Goal: Obtain resource: Download file/media

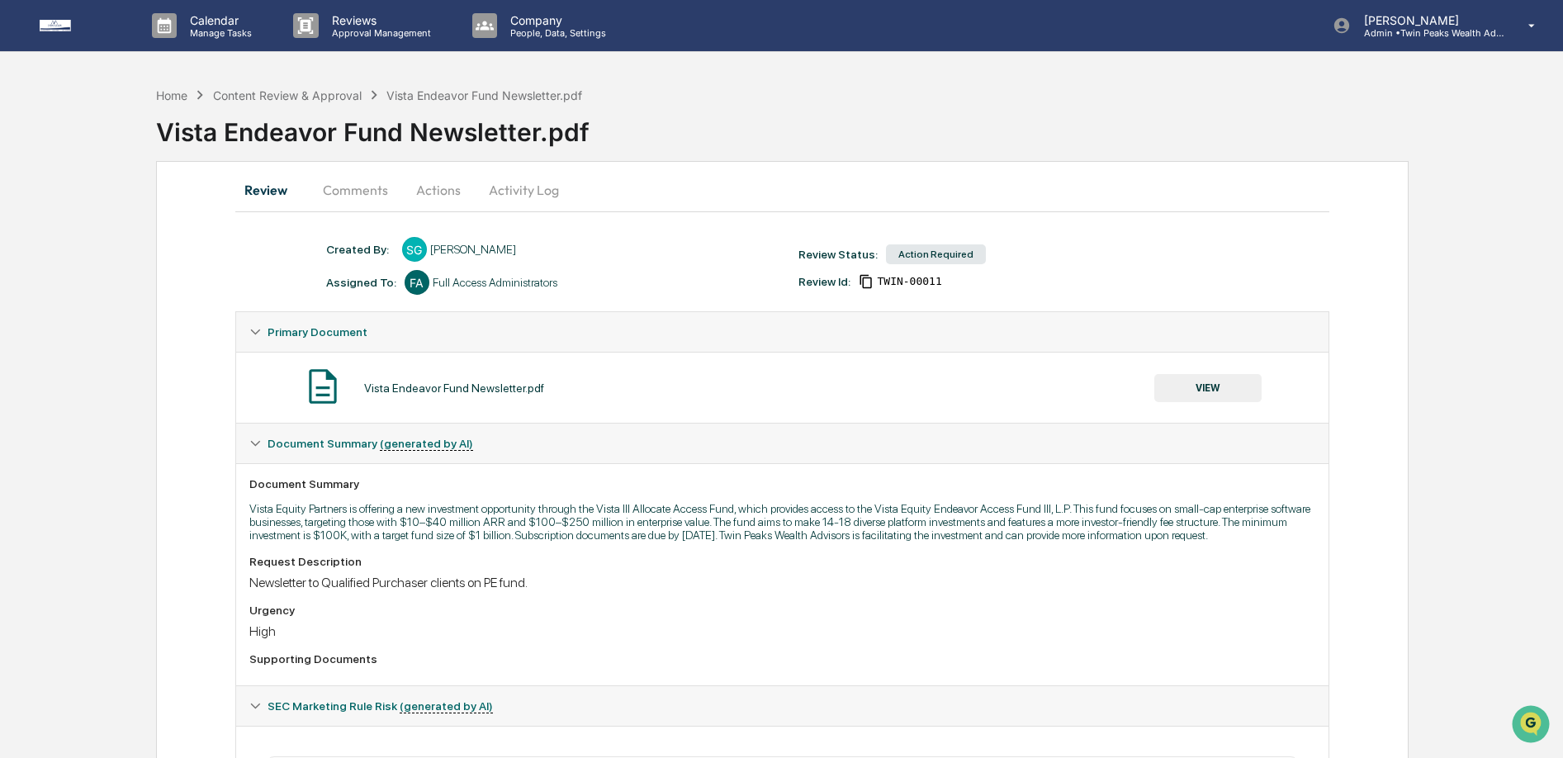
click at [1201, 382] on button "VIEW" at bounding box center [1207, 388] width 107 height 28
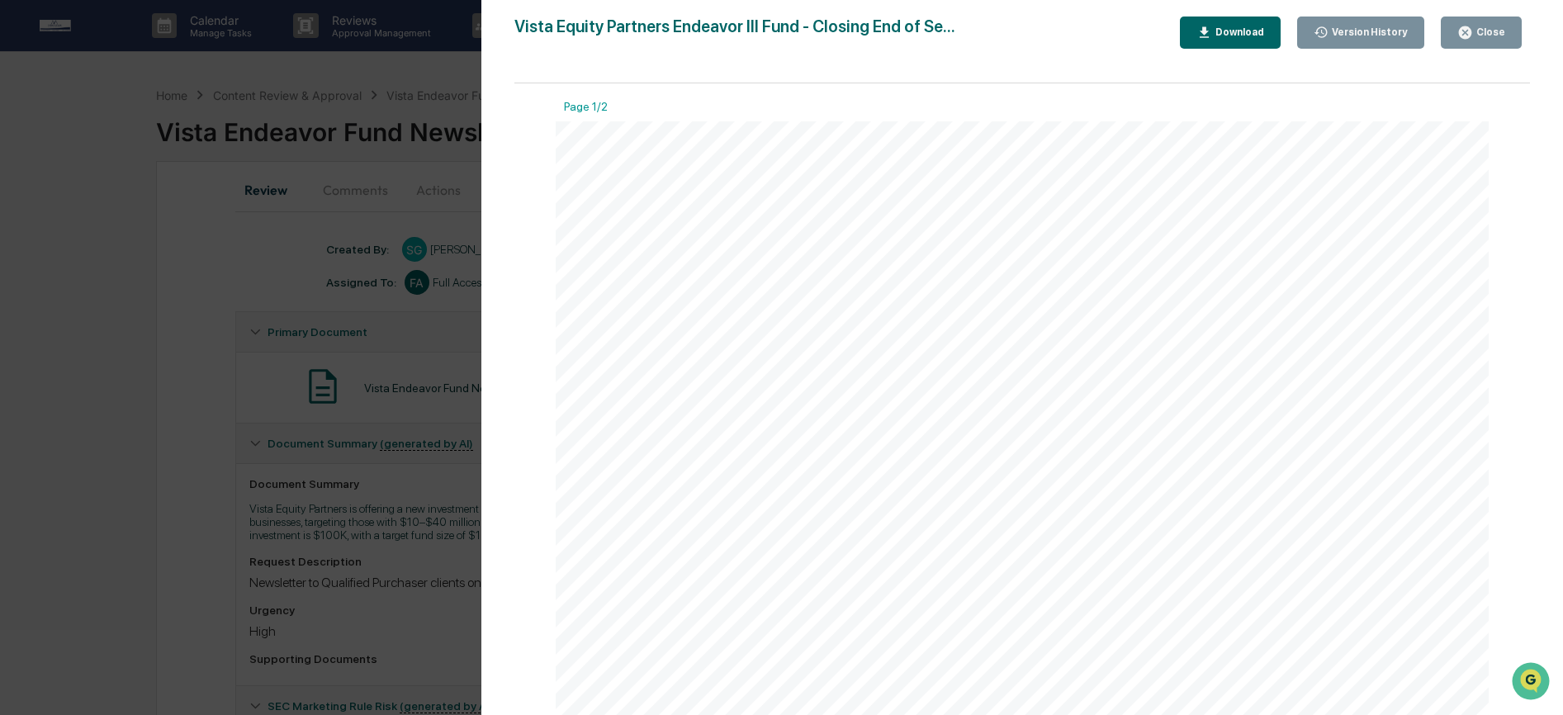
click at [1225, 36] on div "Download" at bounding box center [1238, 32] width 52 height 12
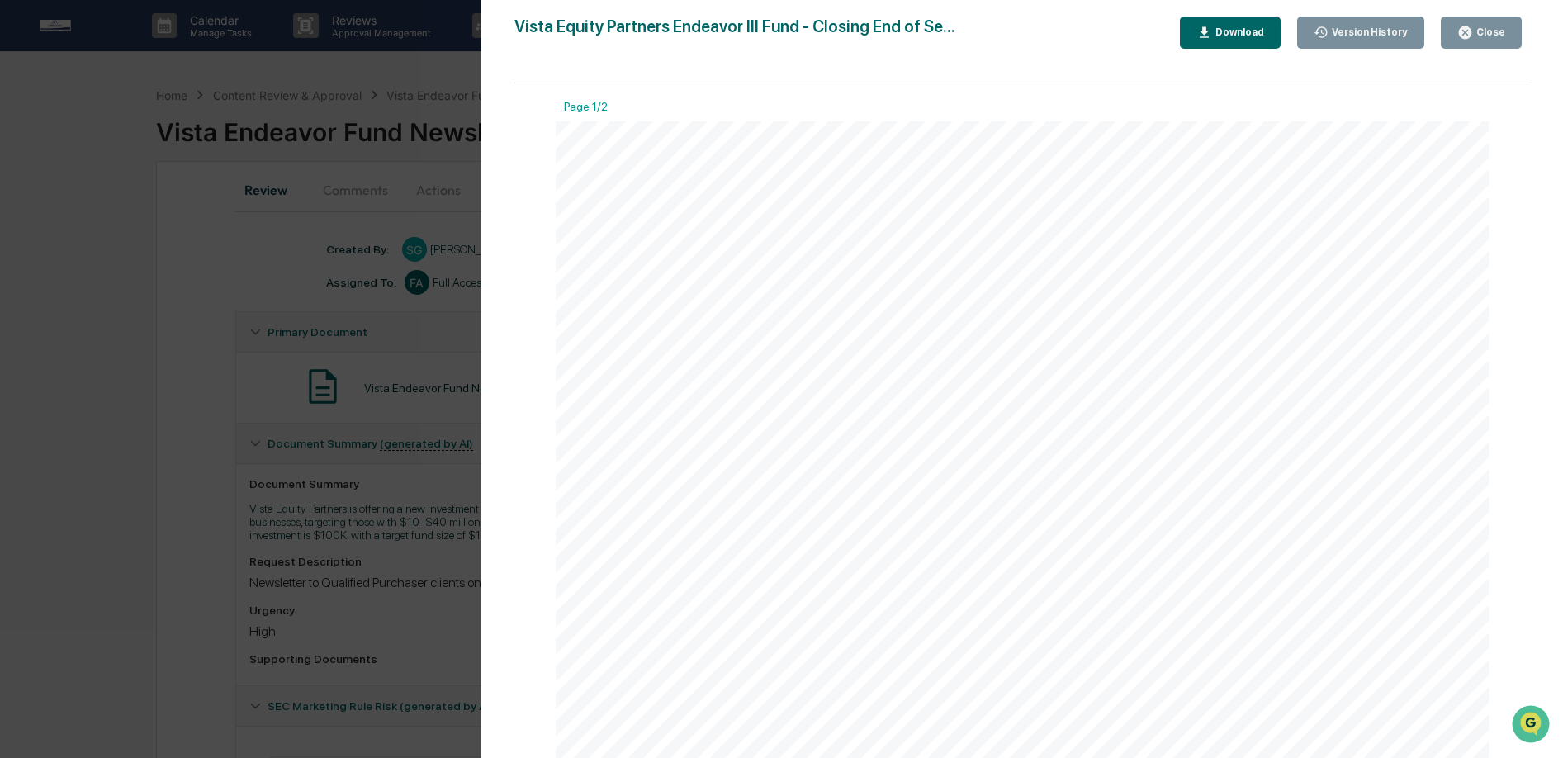
click at [382, 173] on div "Version History [DATE] 01:44 AM [PERSON_NAME] [DATE] 12:32 AM [PERSON_NAME] [DA…" at bounding box center [781, 379] width 1563 height 758
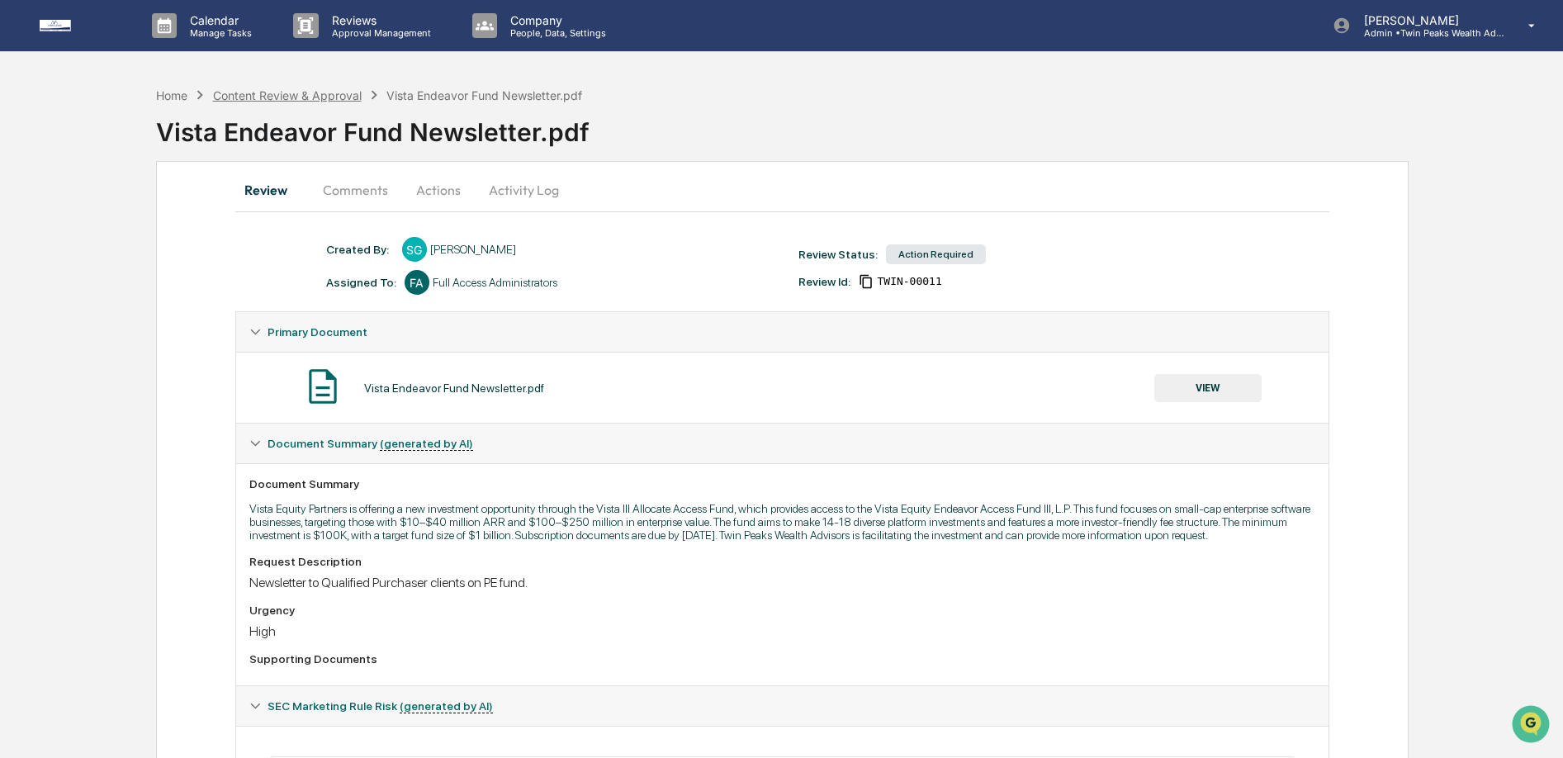
click at [320, 95] on div "Content Review & Approval" at bounding box center [287, 95] width 149 height 14
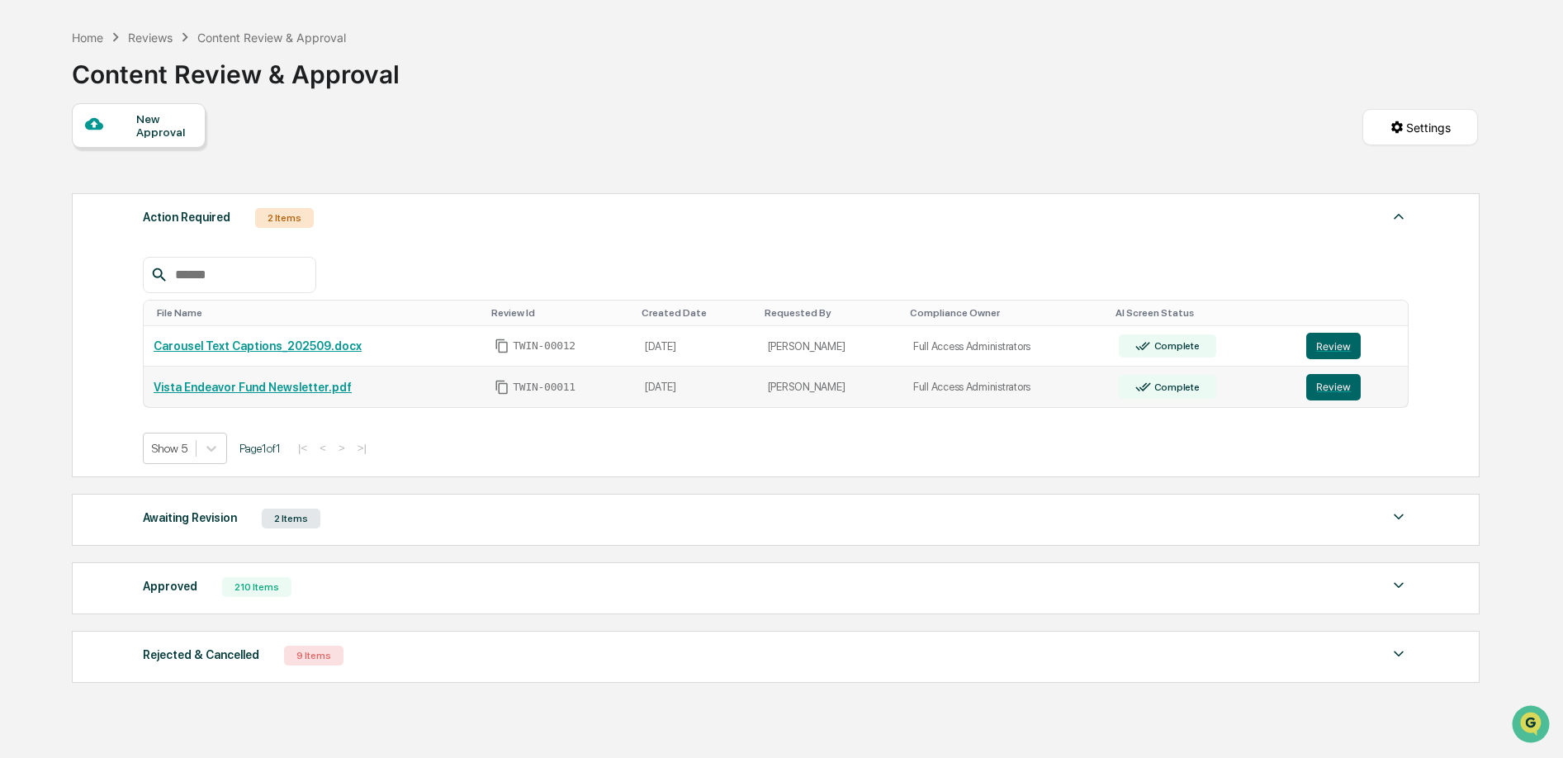
scroll to position [68, 0]
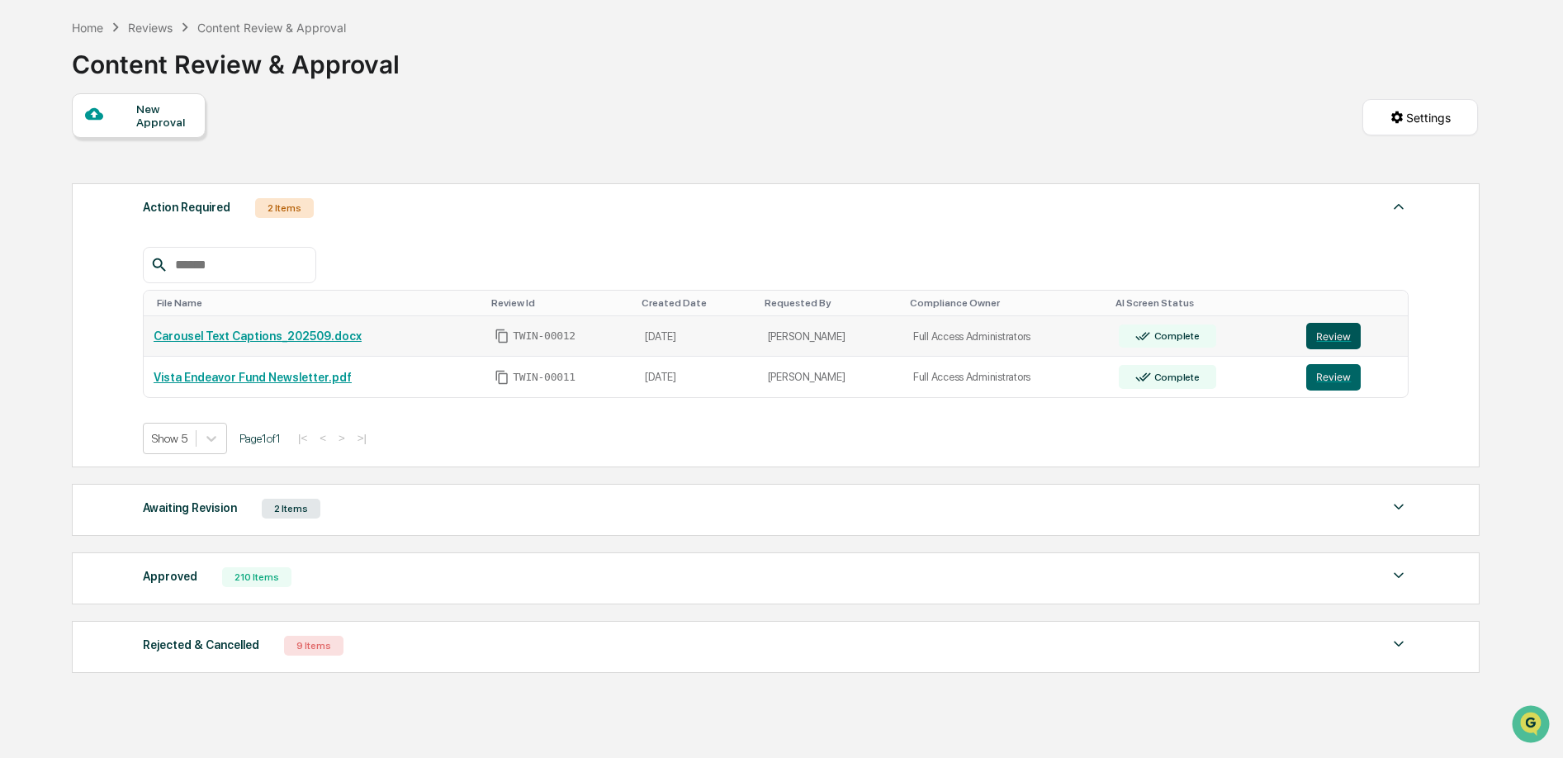
click at [1333, 338] on button "Review" at bounding box center [1333, 336] width 54 height 26
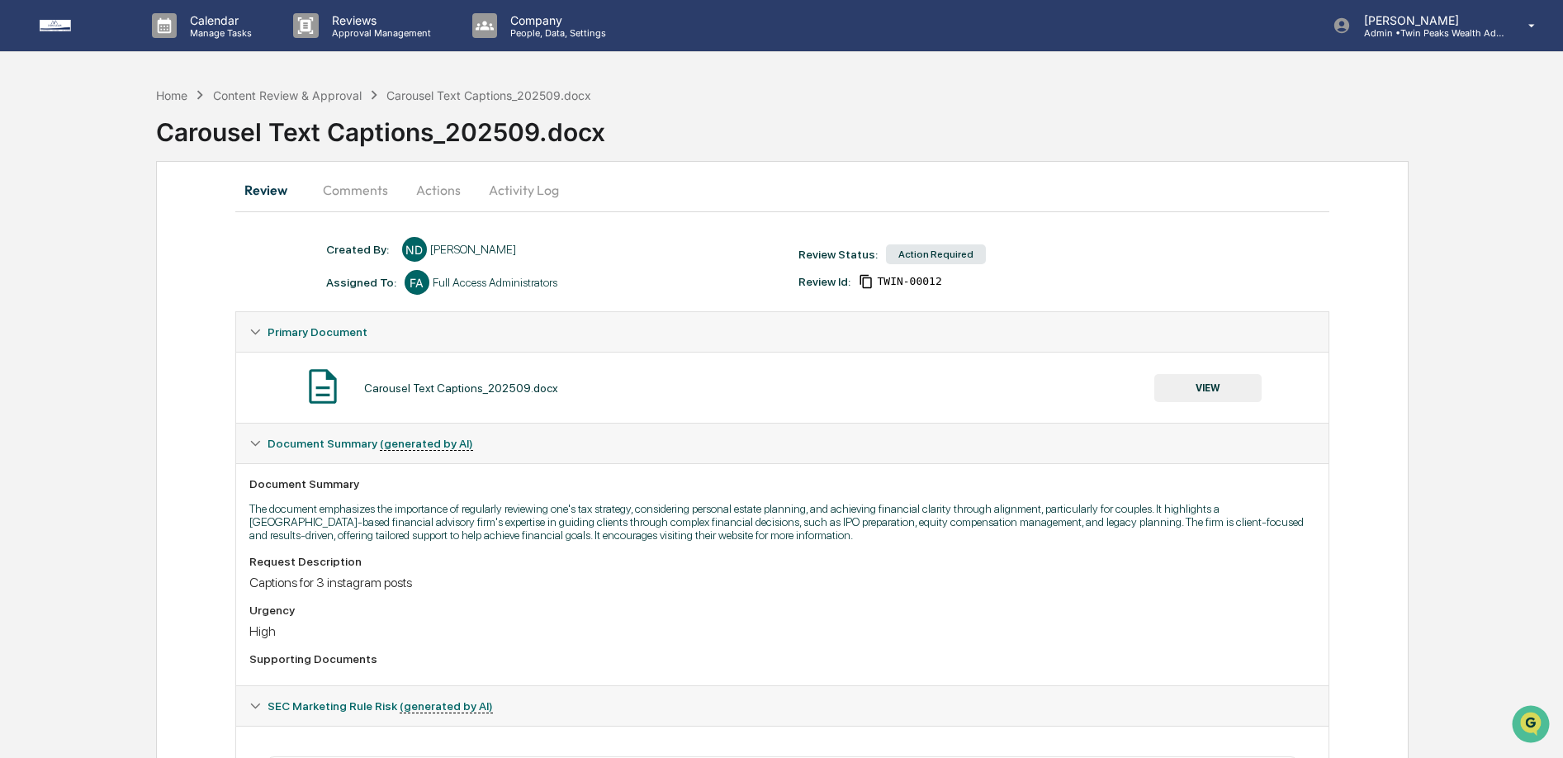
click at [1233, 378] on button "VIEW" at bounding box center [1207, 388] width 107 height 28
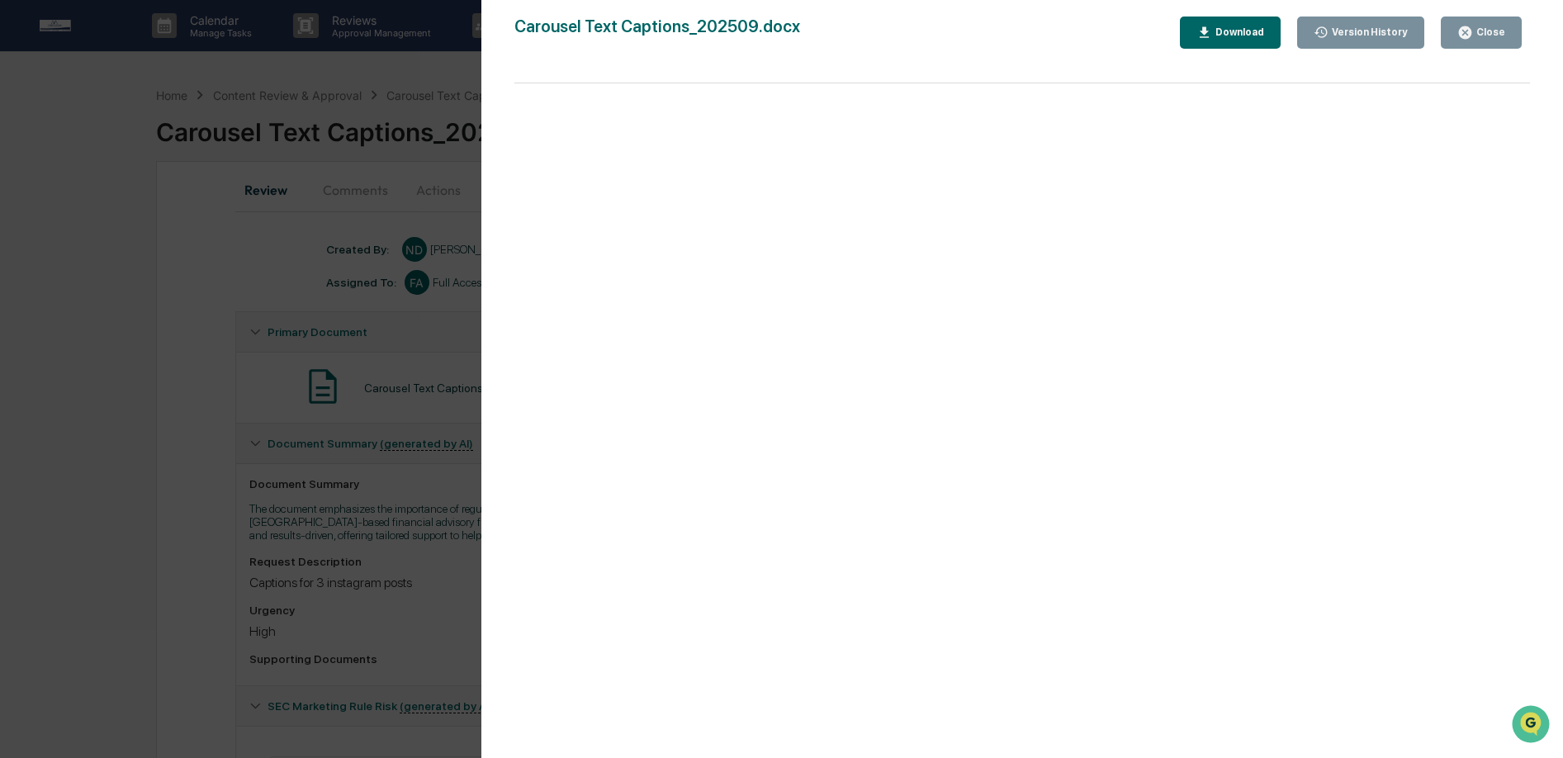
click at [1226, 34] on div "Download" at bounding box center [1238, 32] width 52 height 12
